Goal: Navigation & Orientation: Find specific page/section

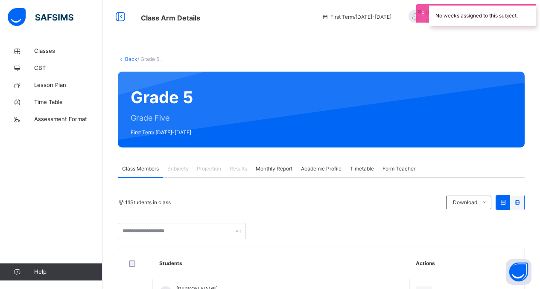
click at [322, 209] on div "11 Students in class Download Pdf Report Excel Report" at bounding box center [321, 202] width 407 height 15
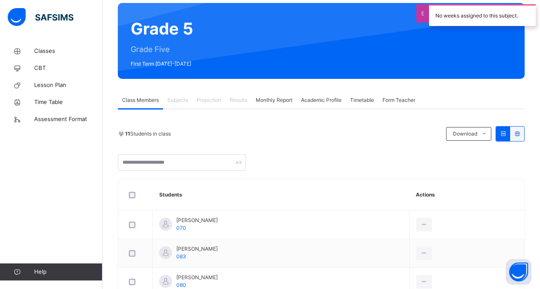
scroll to position [85, 0]
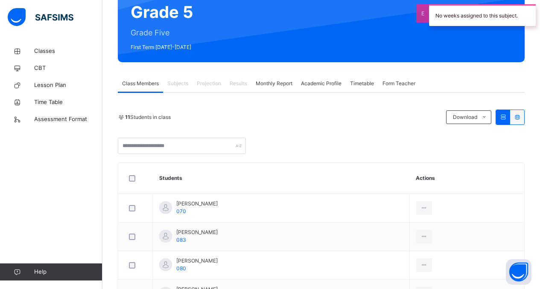
click at [213, 80] on span "Projection" at bounding box center [209, 84] width 24 height 8
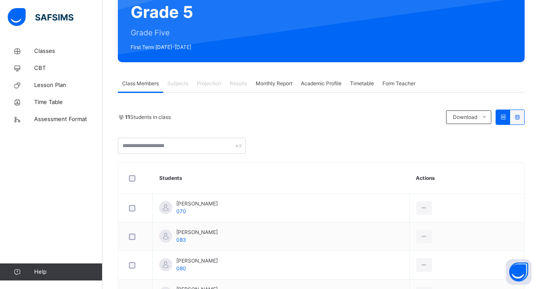
click at [284, 83] on span "Monthly Report" at bounding box center [274, 84] width 37 height 8
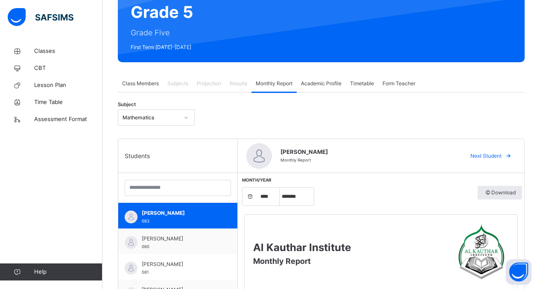
click at [284, 83] on span "Monthly Report" at bounding box center [274, 84] width 37 height 8
click at [154, 85] on span "Class Members" at bounding box center [140, 84] width 37 height 8
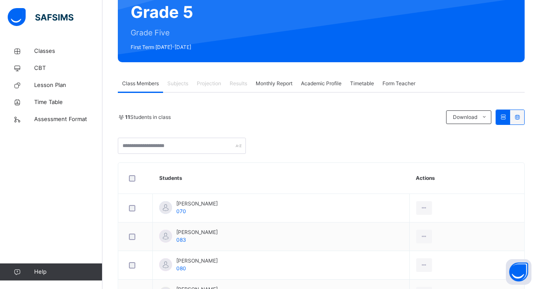
click at [362, 85] on span "Timetable" at bounding box center [362, 84] width 24 height 8
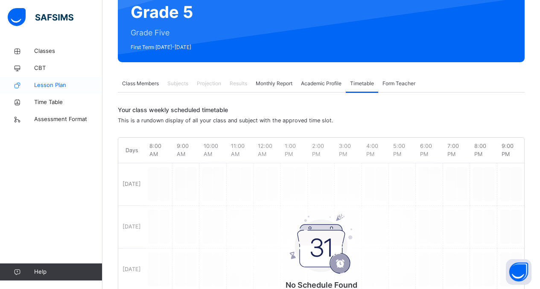
click at [51, 87] on span "Lesson Plan" at bounding box center [68, 85] width 68 height 9
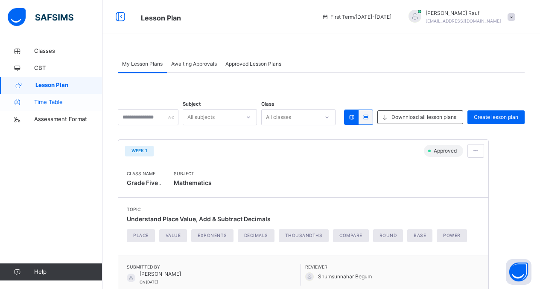
click at [50, 102] on span "Time Table" at bounding box center [68, 102] width 68 height 9
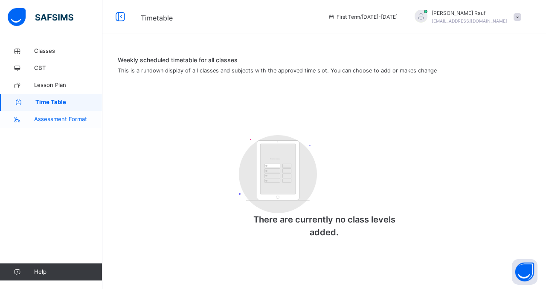
click at [54, 116] on span "Assessment Format" at bounding box center [68, 119] width 68 height 9
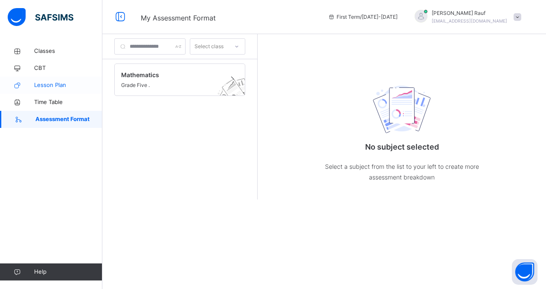
click at [51, 85] on span "Lesson Plan" at bounding box center [68, 85] width 68 height 9
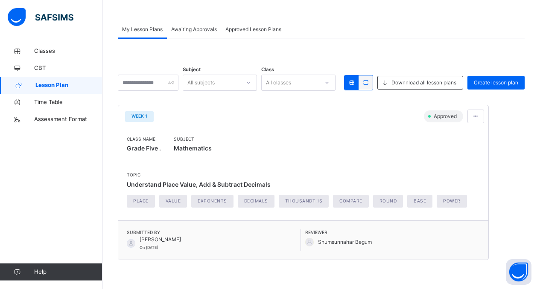
scroll to position [33, 0]
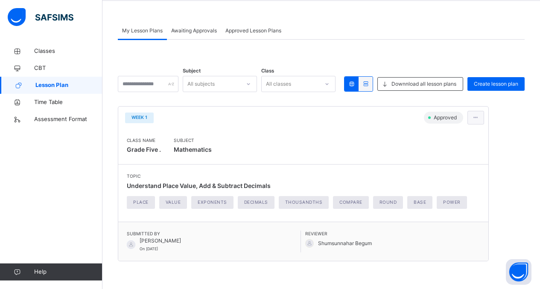
click at [475, 115] on span at bounding box center [475, 118] width 7 height 8
click at [457, 137] on span "View lesson plan" at bounding box center [456, 136] width 47 height 6
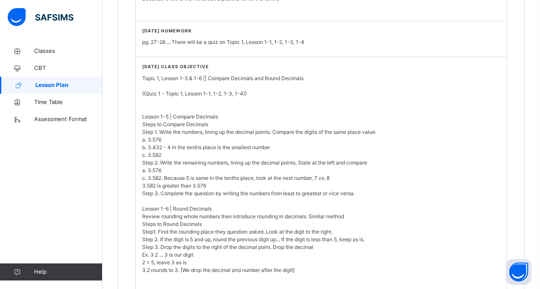
scroll to position [939, 0]
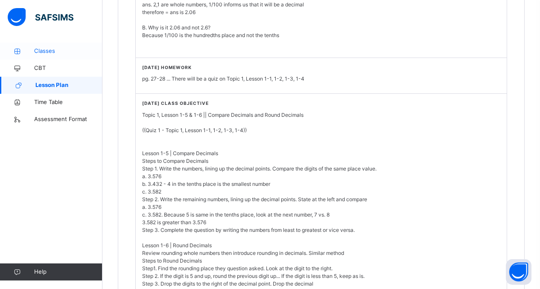
click at [49, 48] on span "Classes" at bounding box center [68, 51] width 68 height 9
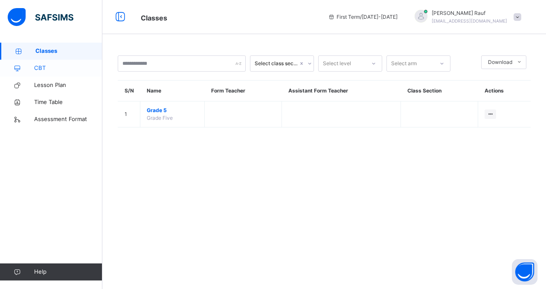
click at [50, 68] on span "CBT" at bounding box center [68, 68] width 68 height 9
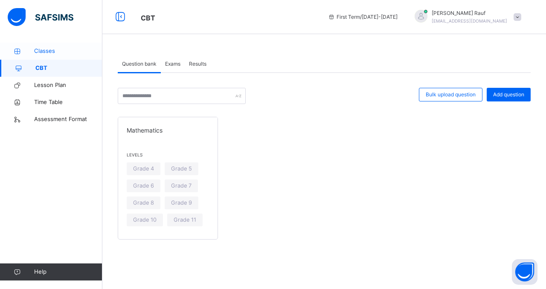
click at [38, 47] on span "Classes" at bounding box center [68, 51] width 68 height 9
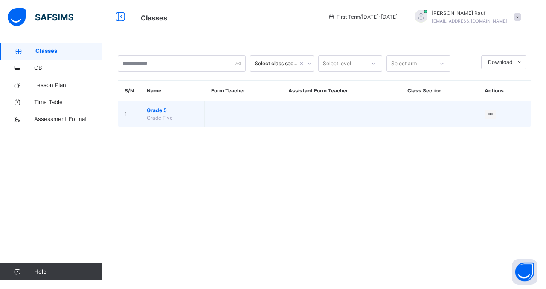
click at [177, 110] on span "Grade 5" at bounding box center [172, 111] width 51 height 8
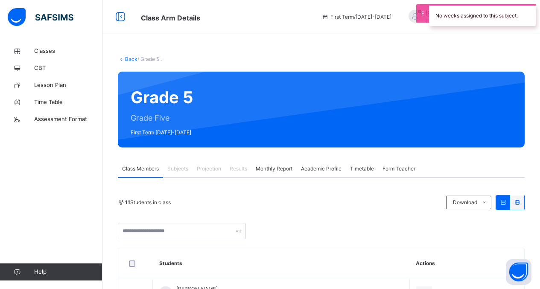
click at [363, 234] on div at bounding box center [321, 231] width 407 height 16
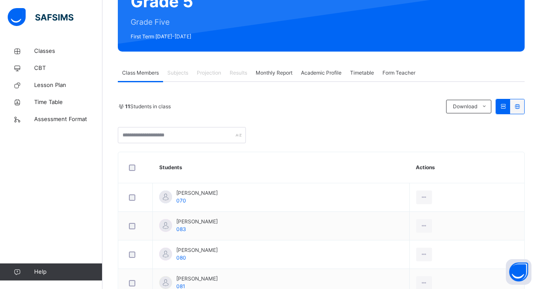
scroll to position [102, 0]
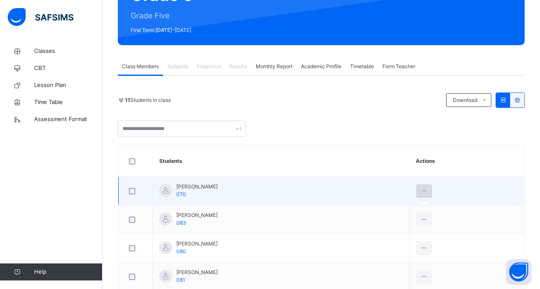
click at [428, 195] on icon at bounding box center [424, 191] width 7 height 8
click at [428, 190] on icon at bounding box center [424, 191] width 7 height 8
click at [190, 187] on span "[PERSON_NAME]" at bounding box center [196, 187] width 41 height 8
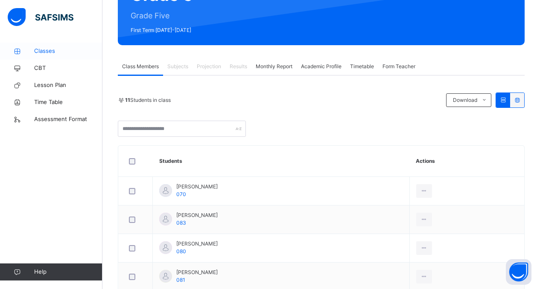
click at [19, 47] on link "Classes" at bounding box center [51, 51] width 102 height 17
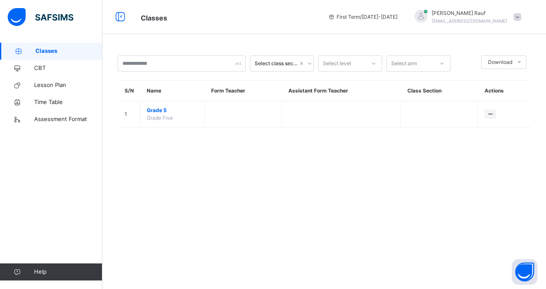
click at [21, 51] on icon at bounding box center [18, 51] width 34 height 6
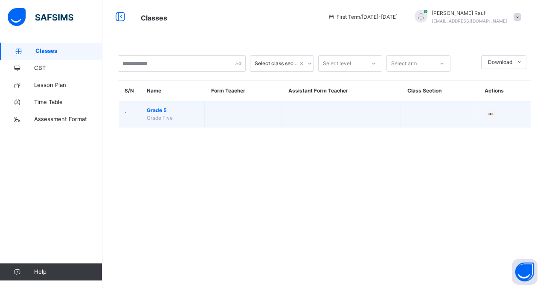
click at [158, 113] on span "Grade 5" at bounding box center [172, 111] width 51 height 8
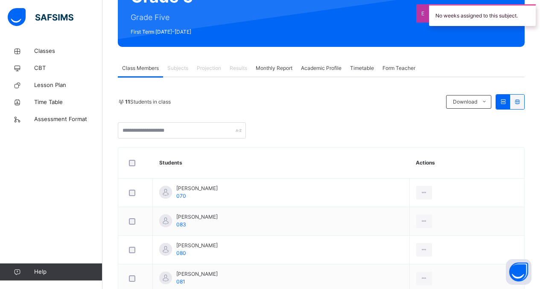
scroll to position [102, 0]
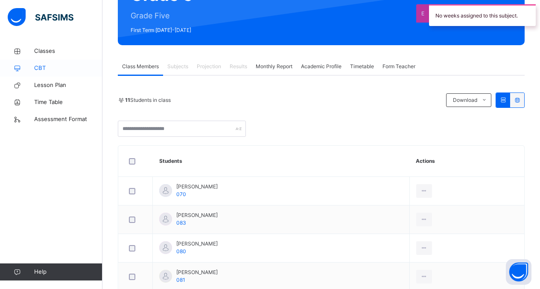
click at [31, 65] on icon at bounding box center [17, 68] width 34 height 6
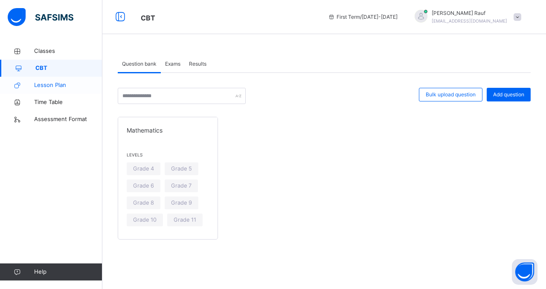
click at [39, 86] on span "Lesson Plan" at bounding box center [68, 85] width 68 height 9
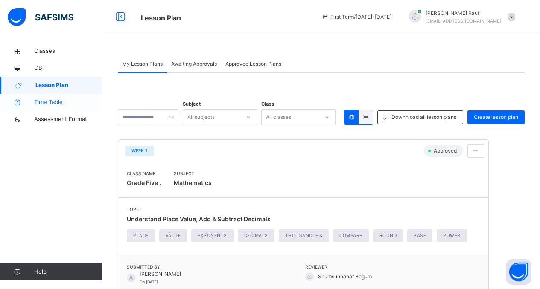
click at [48, 107] on link "Time Table" at bounding box center [51, 102] width 102 height 17
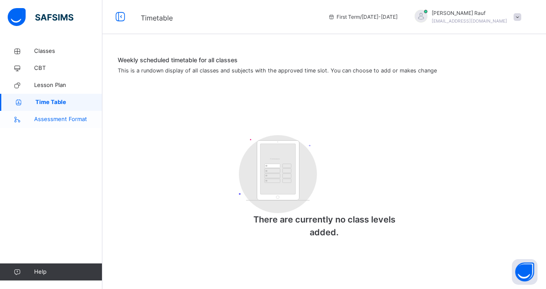
click at [53, 121] on span "Assessment Format" at bounding box center [68, 119] width 68 height 9
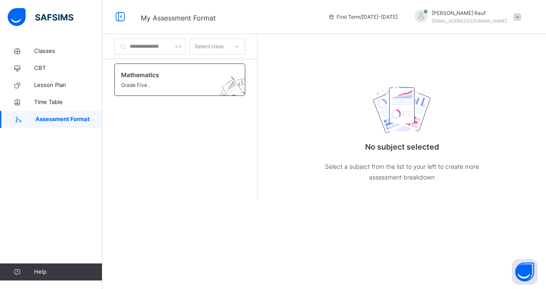
click at [174, 68] on div "Mathematics Grade Five ." at bounding box center [179, 80] width 131 height 32
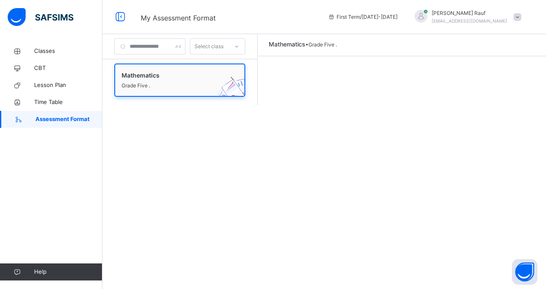
click at [127, 81] on span at bounding box center [172, 81] width 100 height 2
click at [131, 64] on div "Mathematics Grade Five ." at bounding box center [179, 80] width 131 height 33
click at [145, 94] on div "Mathematics Grade Five ." at bounding box center [179, 80] width 131 height 33
click at [151, 67] on div "Mathematics Grade Five ." at bounding box center [179, 80] width 131 height 33
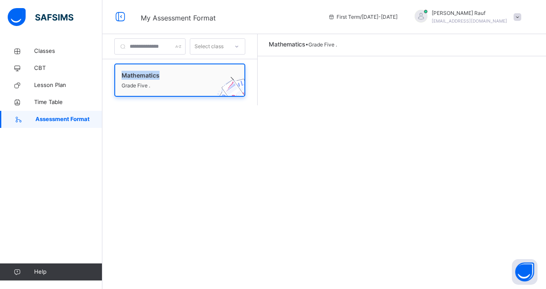
click at [151, 67] on div "Mathematics Grade Five ." at bounding box center [179, 80] width 131 height 33
click at [139, 81] on span at bounding box center [172, 81] width 100 height 2
click at [153, 131] on div "Select class Mathematics Grade Five . Mathematics • Grade Five ." at bounding box center [324, 144] width 444 height 289
click at [134, 89] on span "Grade Five ." at bounding box center [172, 86] width 100 height 8
click at [60, 102] on span "Time Table" at bounding box center [68, 102] width 68 height 9
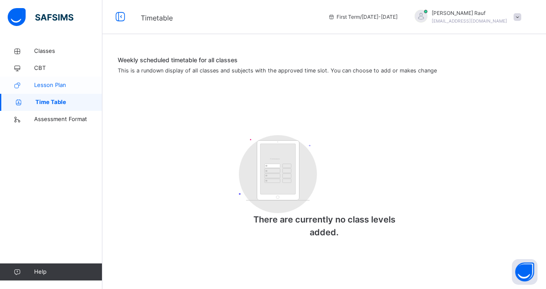
click at [53, 86] on span "Lesson Plan" at bounding box center [68, 85] width 68 height 9
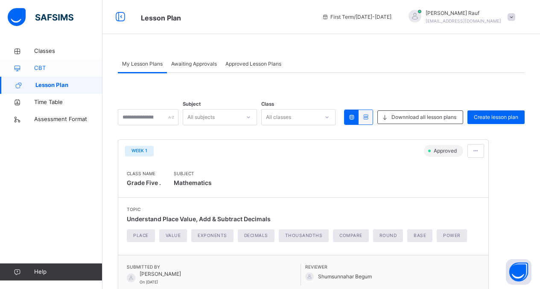
click at [48, 68] on span "CBT" at bounding box center [68, 68] width 68 height 9
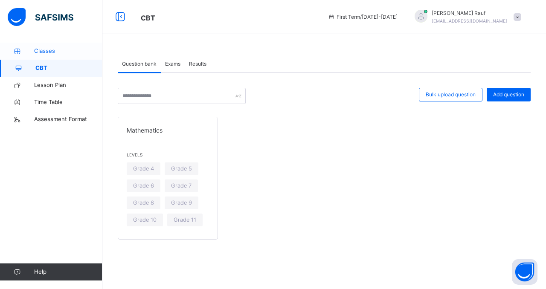
click at [40, 50] on span "Classes" at bounding box center [68, 51] width 68 height 9
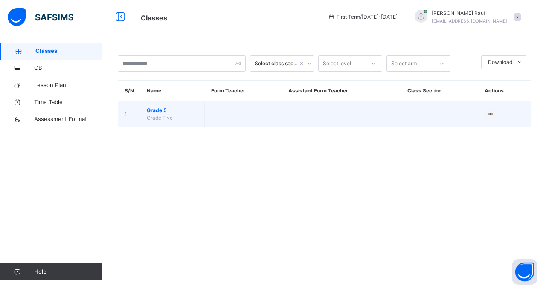
click at [141, 110] on td "Grade 5 Grade Five" at bounding box center [172, 115] width 64 height 26
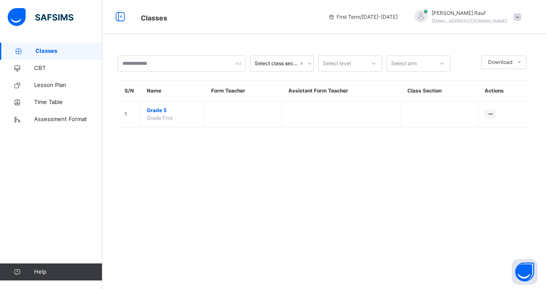
click at [308, 185] on div "Select class section Select level Select arm Download Pdf Report Excel Report S…" at bounding box center [324, 144] width 444 height 289
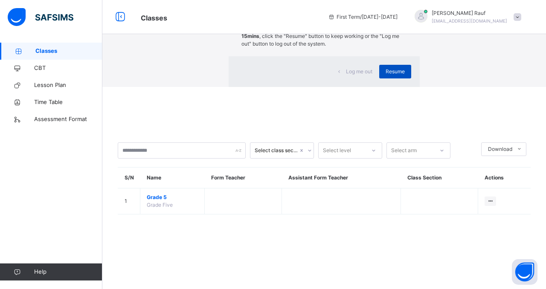
click at [380, 79] on div "Resume" at bounding box center [396, 72] width 32 height 14
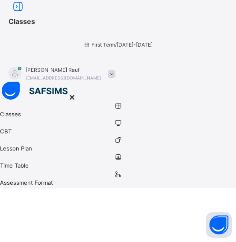
click at [110, 23] on span "Classes" at bounding box center [122, 21] width 227 height 14
